Goal: Task Accomplishment & Management: Complete application form

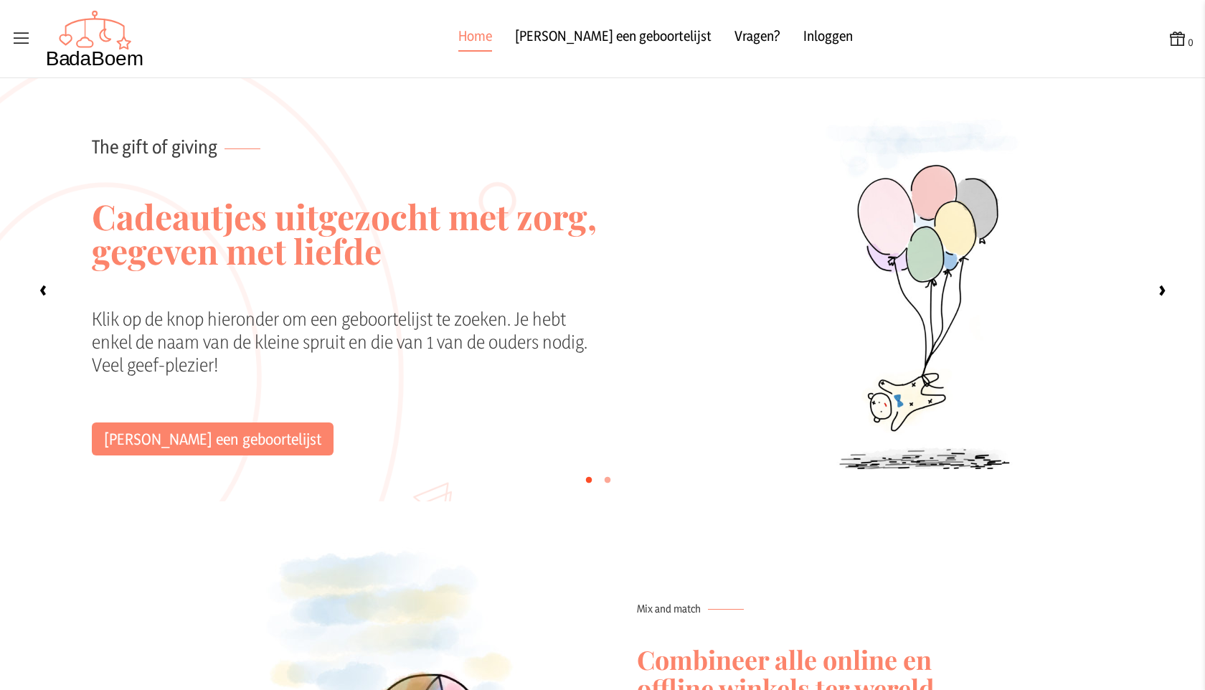
click at [17, 44] on icon at bounding box center [21, 39] width 20 height 20
click at [1, 1] on input "checkbox" at bounding box center [0, 0] width 1 height 1
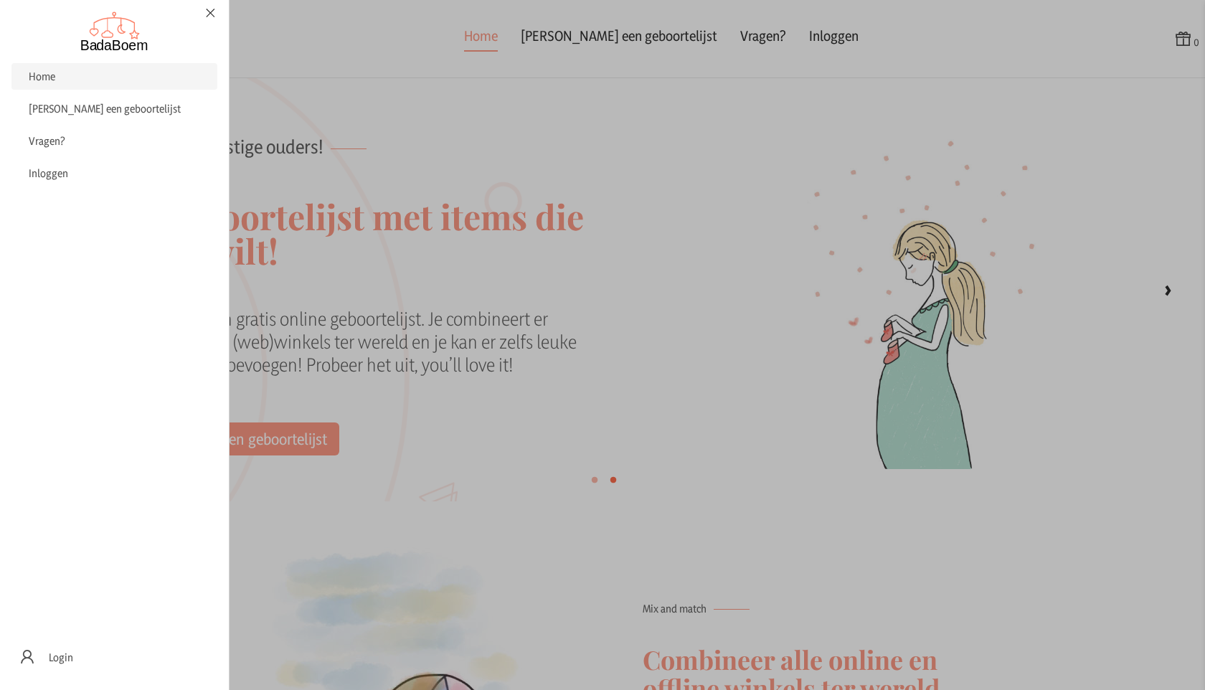
click at [613, 98] on label at bounding box center [602, 345] width 1205 height 690
click at [1, 1] on input "checkbox" at bounding box center [0, 0] width 1 height 1
checkbox input "false"
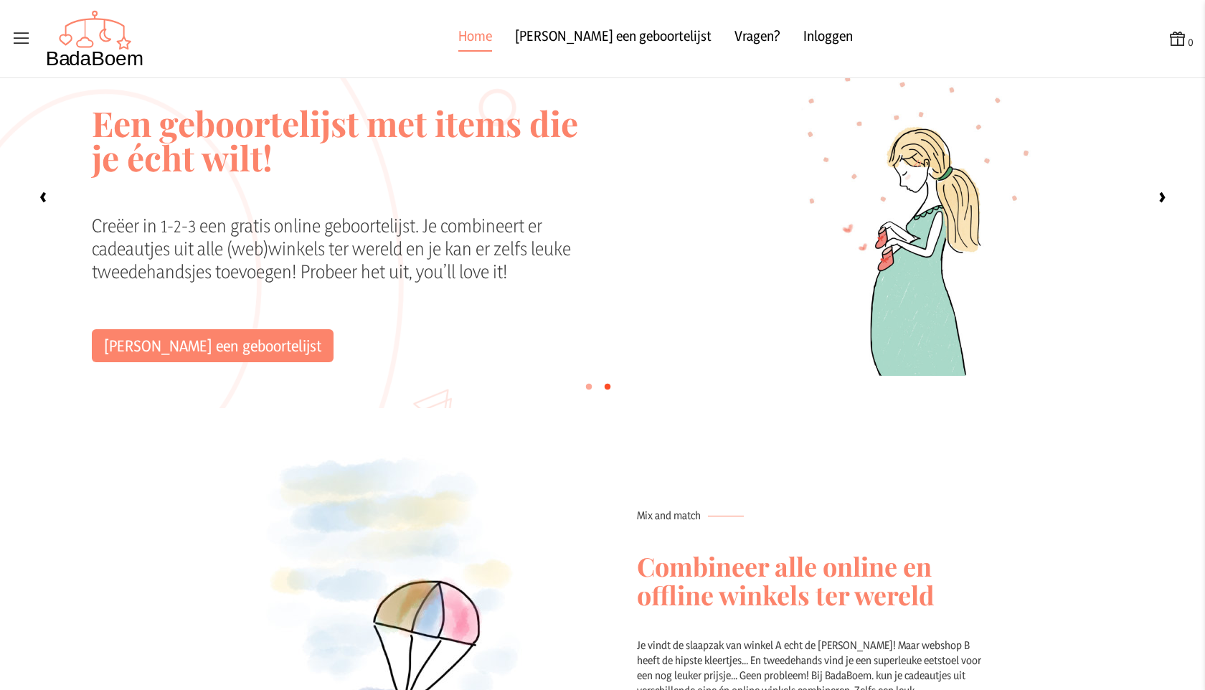
scroll to position [101, 0]
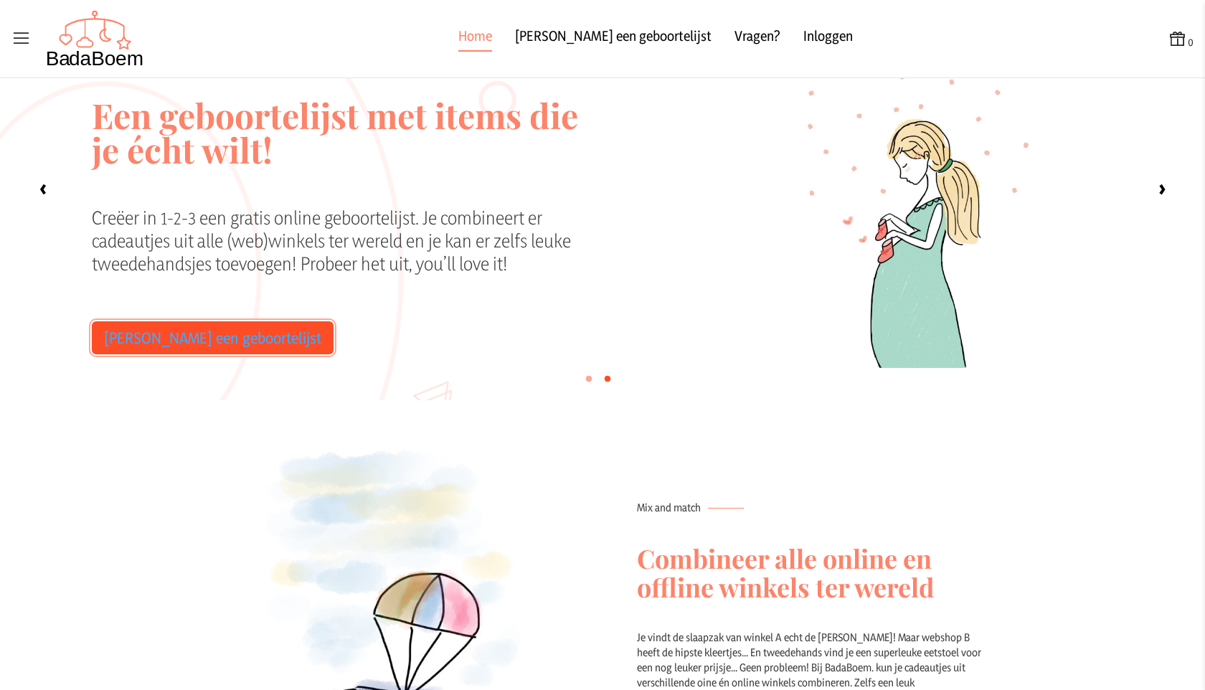
click at [209, 334] on link "[PERSON_NAME] een geboortelijst" at bounding box center [213, 337] width 242 height 33
